Goal: Information Seeking & Learning: Learn about a topic

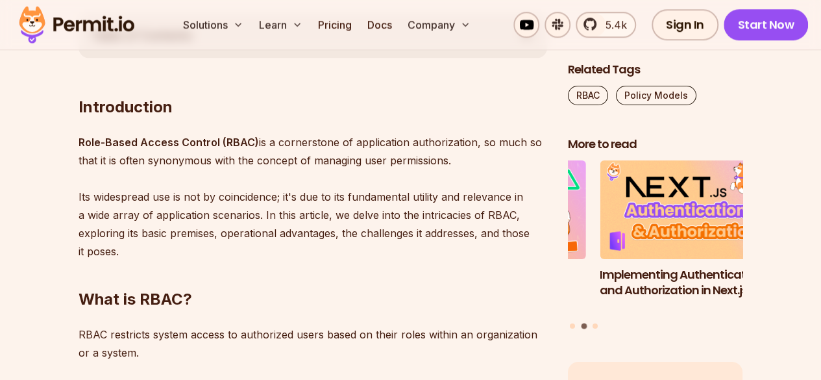
scroll to position [757, 0]
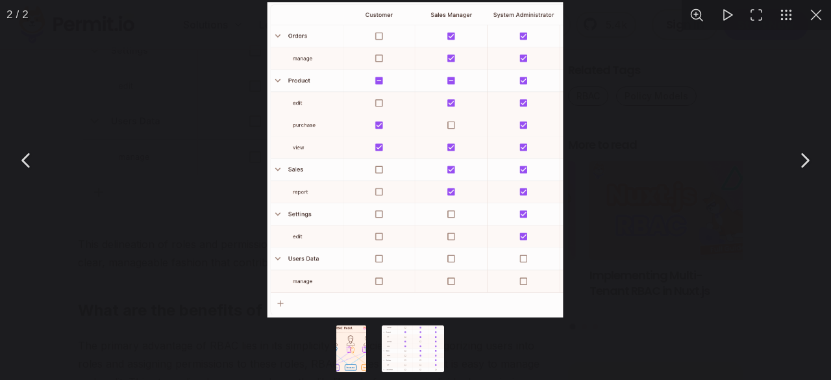
click at [248, 121] on div "You can close this modal content with the ESC key" at bounding box center [415, 160] width 831 height 320
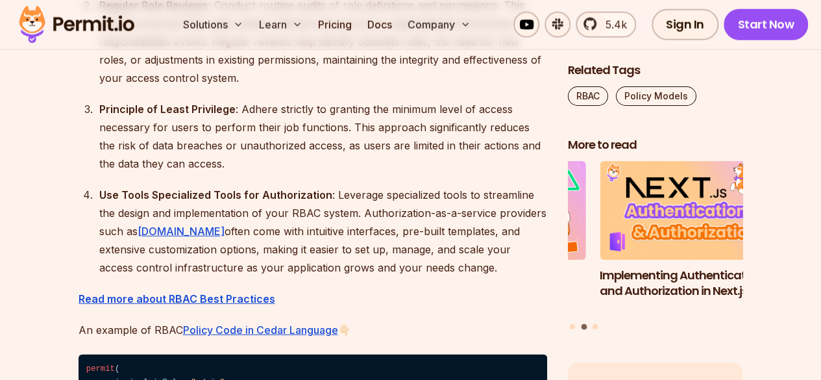
scroll to position [4221, 0]
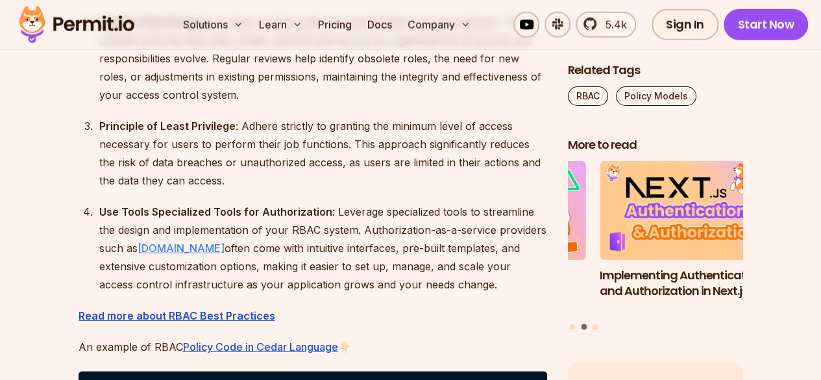
click at [165, 255] on link "[DOMAIN_NAME]" at bounding box center [181, 248] width 87 height 13
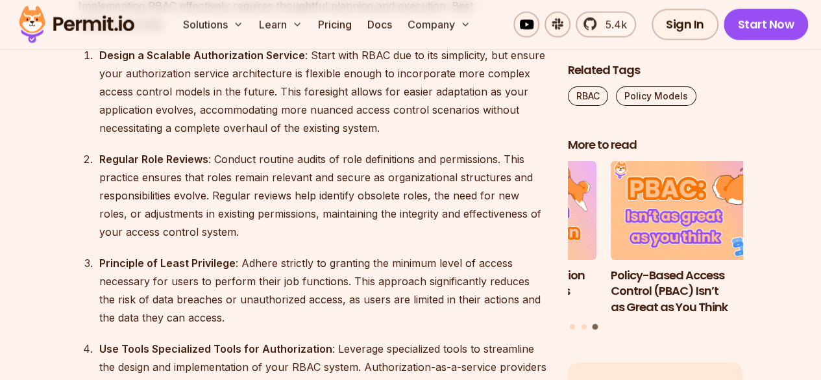
scroll to position [4055, 0]
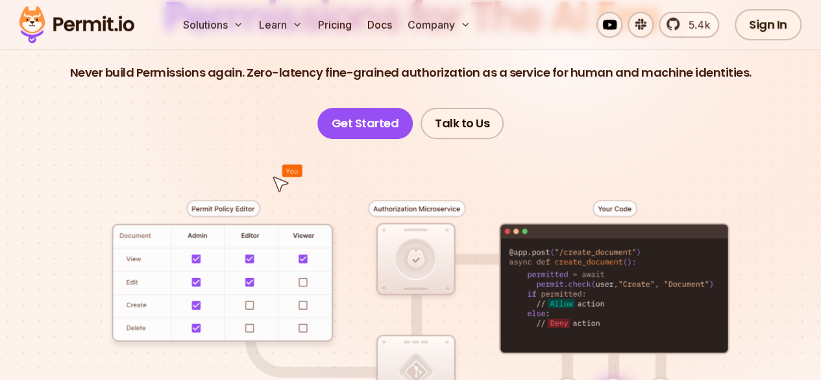
scroll to position [108, 0]
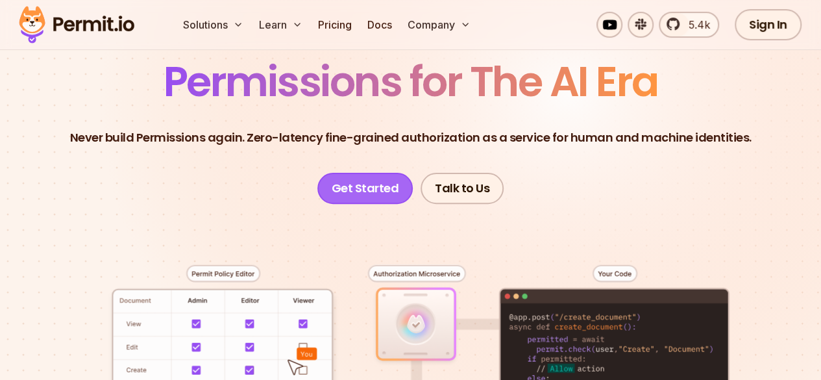
click at [355, 182] on link "Get Started" at bounding box center [366, 188] width 96 height 31
